Goal: Information Seeking & Learning: Learn about a topic

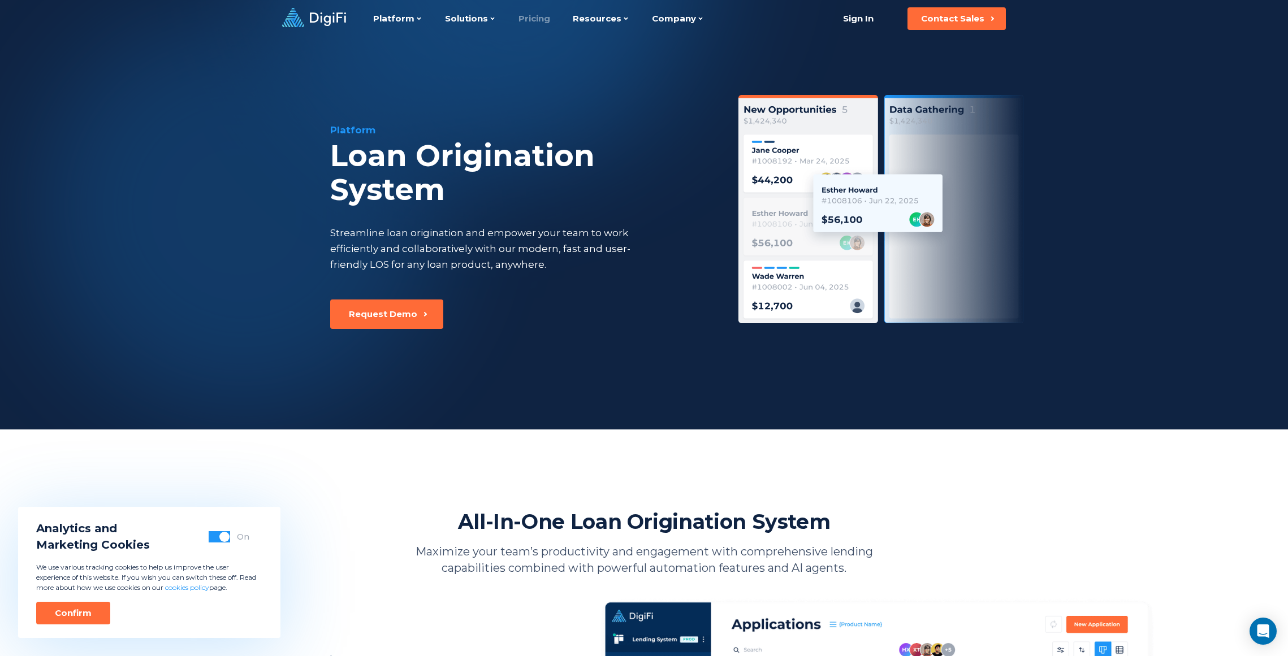
click at [524, 23] on link "Pricing" at bounding box center [535, 18] width 32 height 37
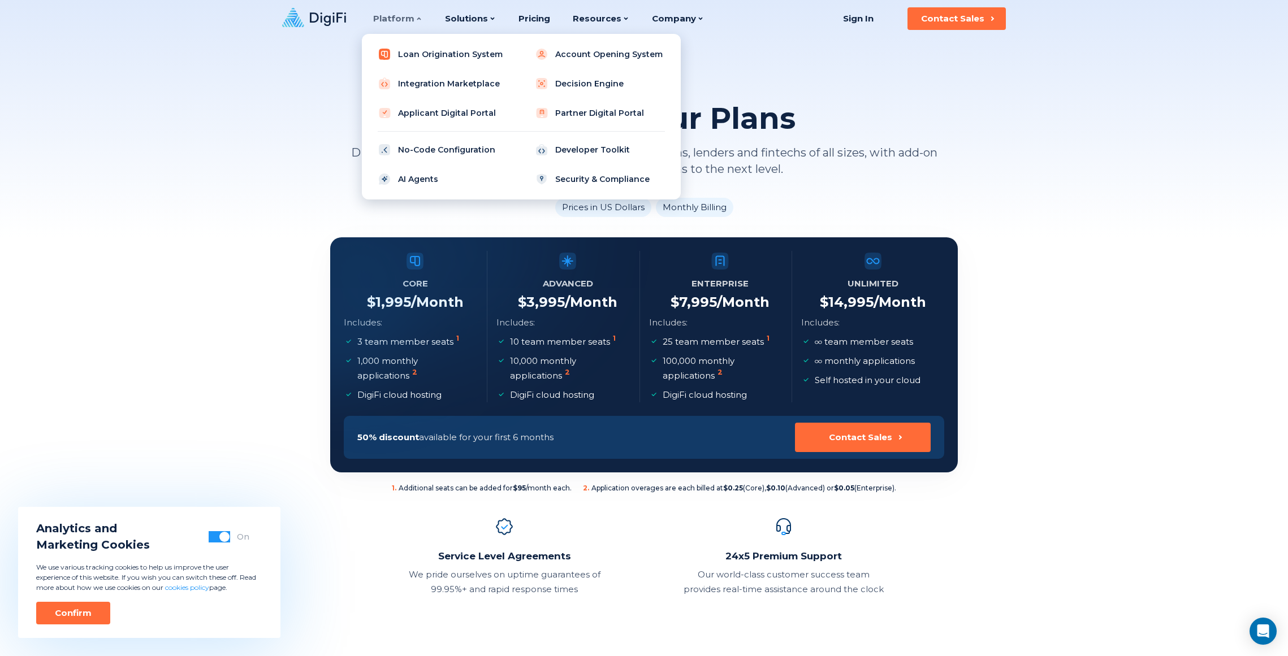
click at [414, 50] on link "Loan Origination System" at bounding box center [443, 54] width 144 height 23
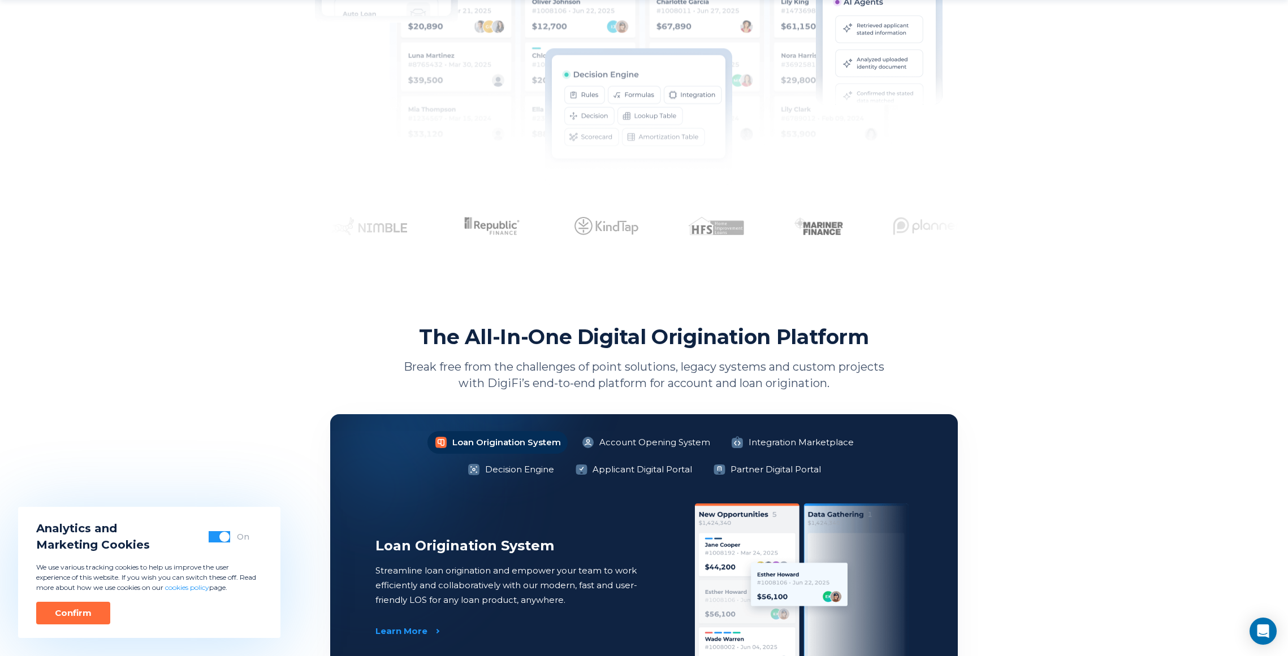
scroll to position [679, 0]
